Goal: Find specific page/section: Find specific page/section

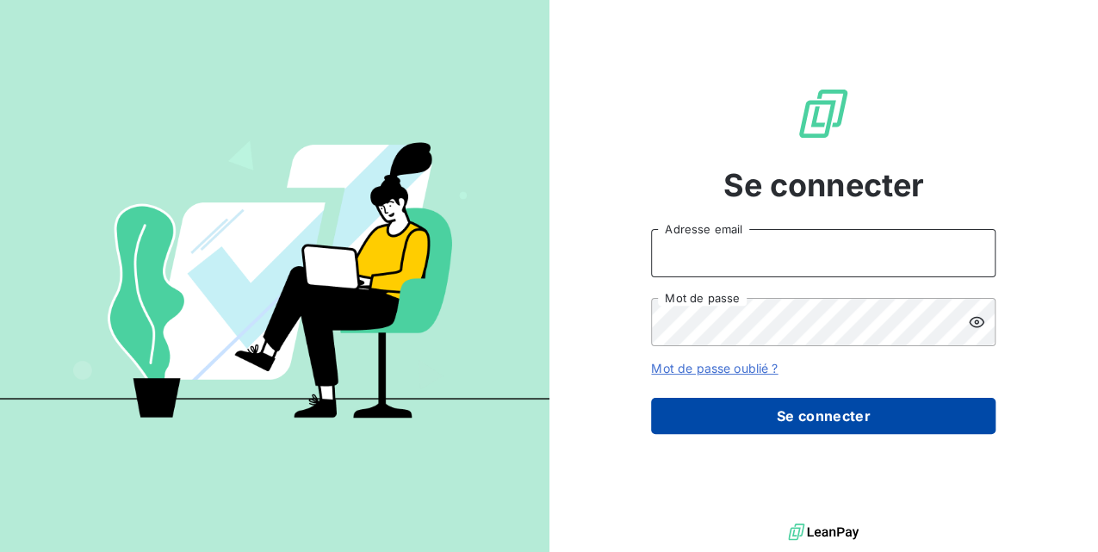
type input "[EMAIL_ADDRESS][DOMAIN_NAME]"
click at [803, 401] on button "Se connecter" at bounding box center [823, 416] width 344 height 36
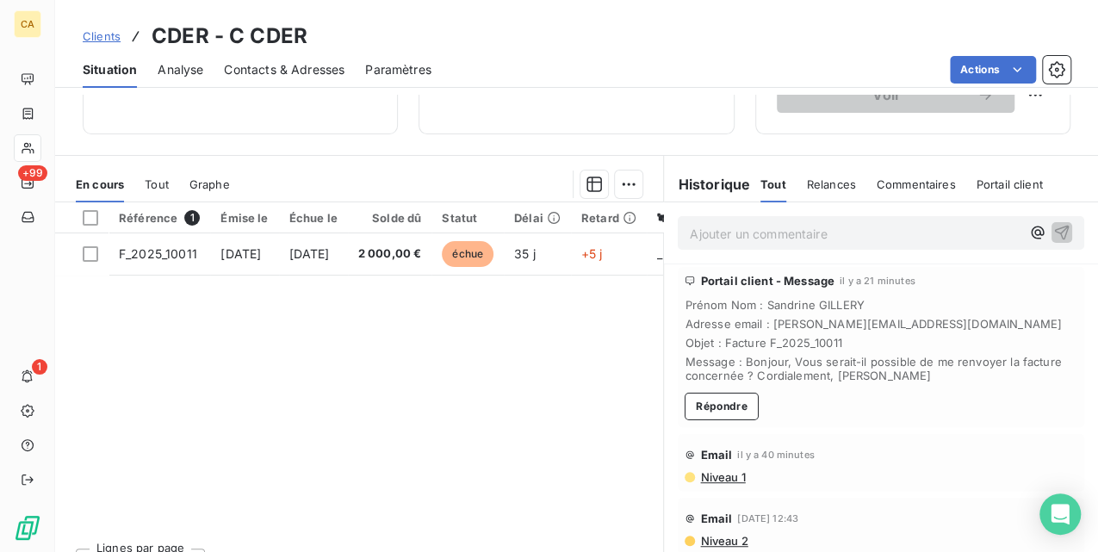
scroll to position [312, 0]
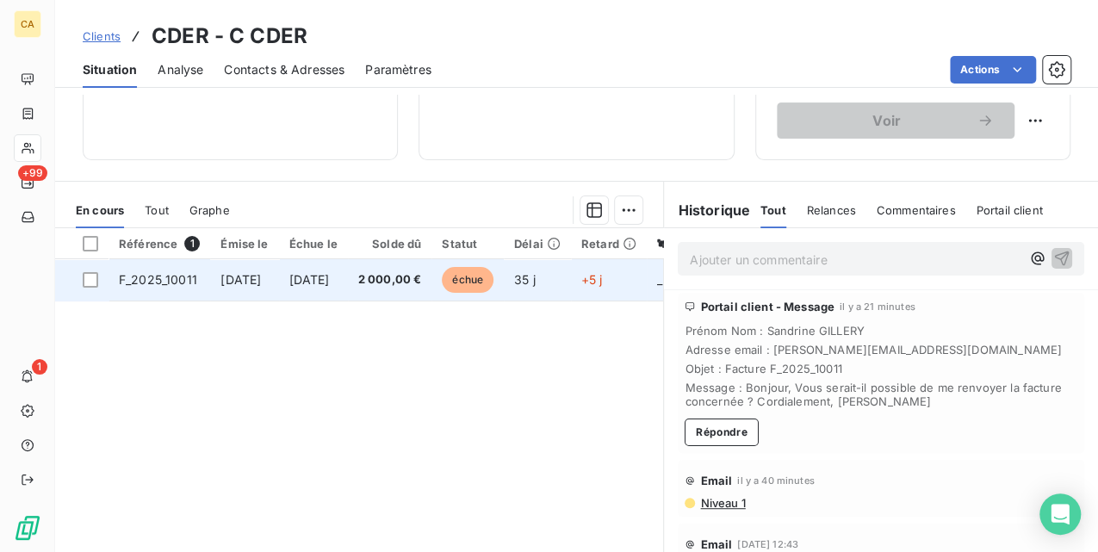
click at [419, 281] on span "2 000,00 €" at bounding box center [390, 279] width 64 height 17
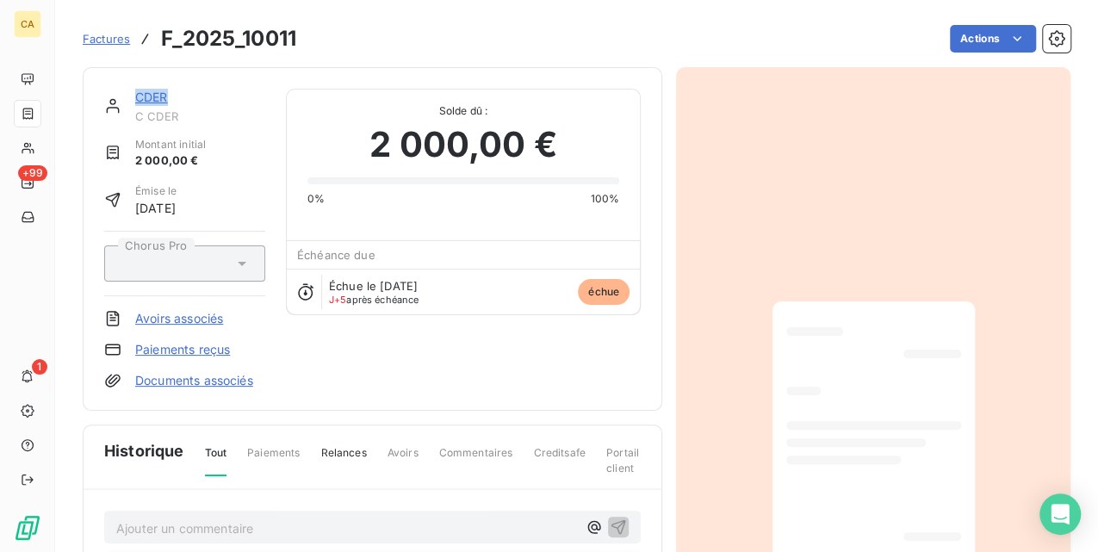
drag, startPoint x: 172, startPoint y: 96, endPoint x: 135, endPoint y: 93, distance: 37.2
click at [135, 93] on div "CDER" at bounding box center [200, 97] width 130 height 17
copy link "CDER"
